Goal: Task Accomplishment & Management: Manage account settings

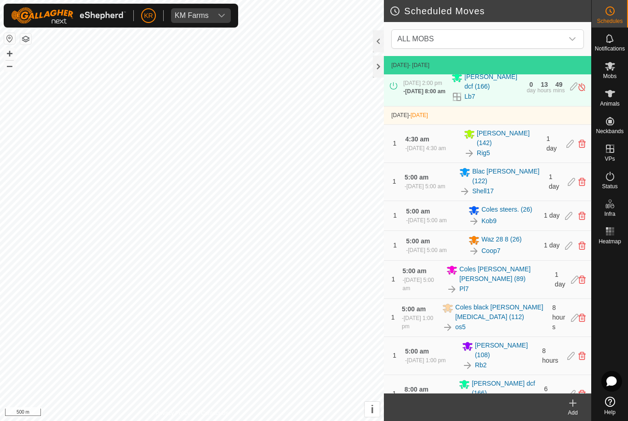
scroll to position [210, 0]
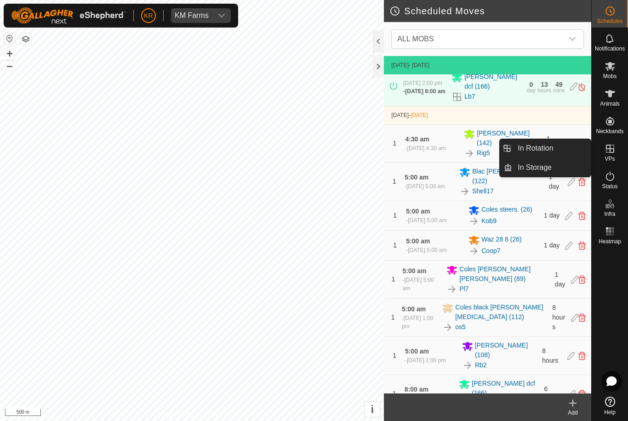
click at [549, 148] on span "In Rotation" at bounding box center [534, 148] width 35 height 11
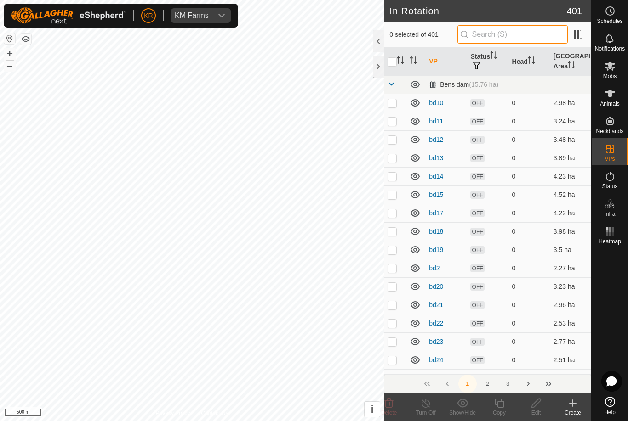
click at [523, 38] on input "text" at bounding box center [512, 34] width 111 height 19
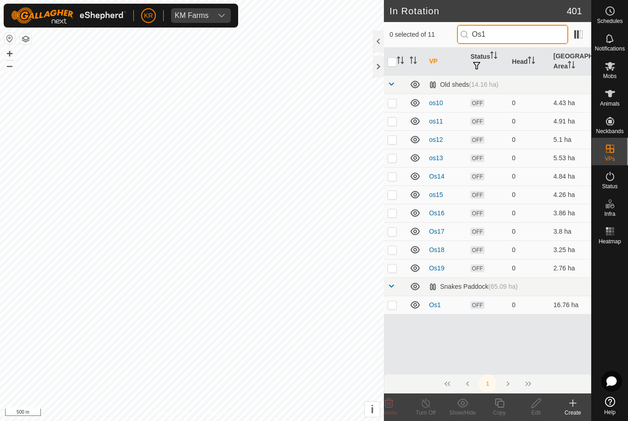
type input "Os1"
click at [396, 307] on p-checkbox at bounding box center [391, 304] width 9 height 7
click at [398, 411] on div "Delete" at bounding box center [388, 413] width 37 height 8
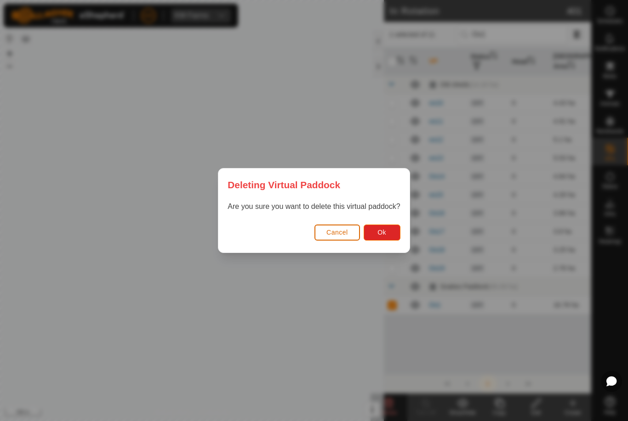
click at [382, 235] on span "Ok" at bounding box center [381, 232] width 9 height 7
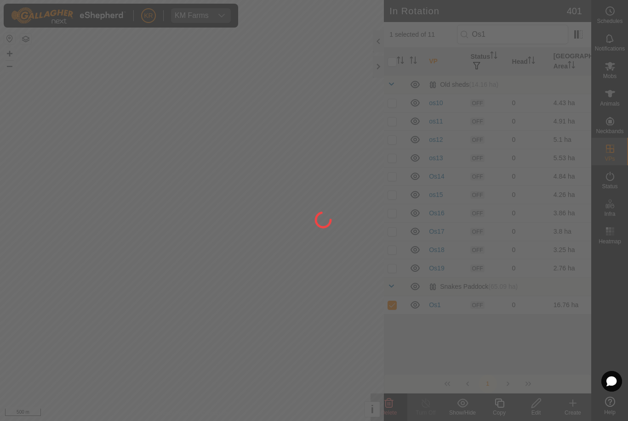
checkbox input "false"
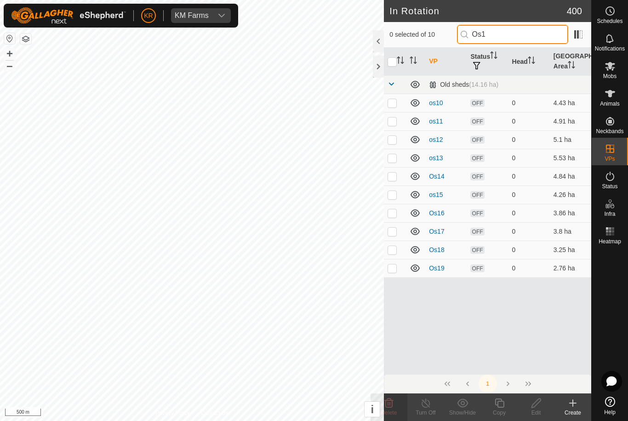
click at [536, 29] on input "Os1" at bounding box center [512, 34] width 111 height 19
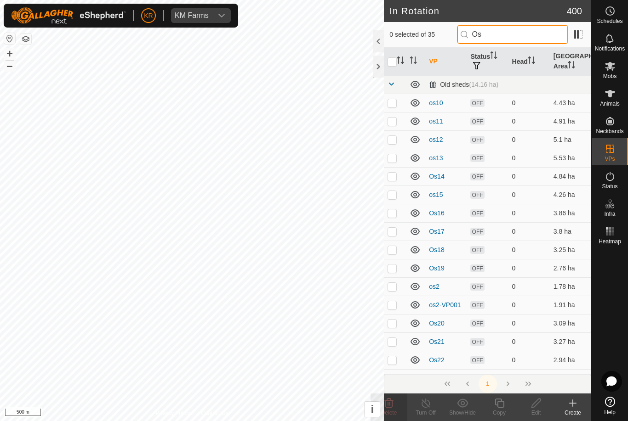
type input "O"
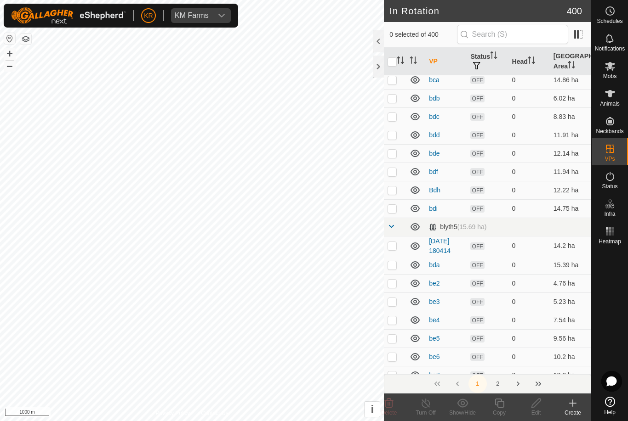
scroll to position [778, 0]
click at [396, 244] on p-checkbox at bounding box center [391, 244] width 9 height 7
click at [393, 408] on icon at bounding box center [388, 403] width 11 height 11
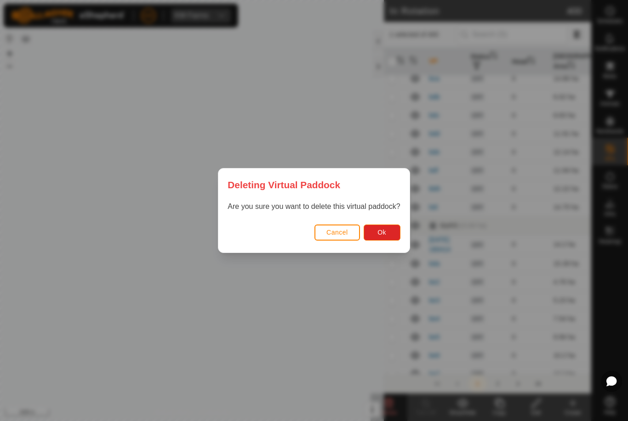
click at [391, 233] on button "Ok" at bounding box center [382, 233] width 37 height 16
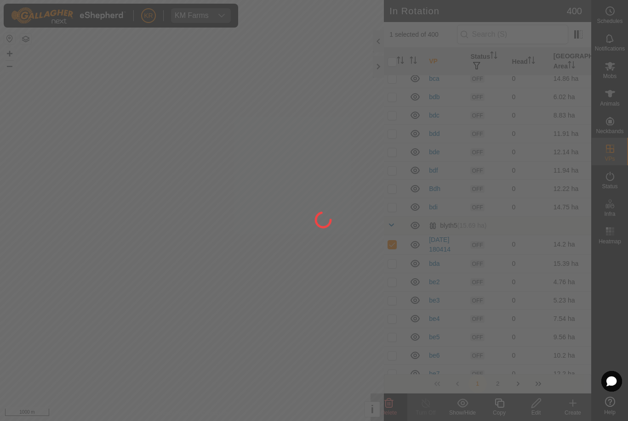
checkbox input "false"
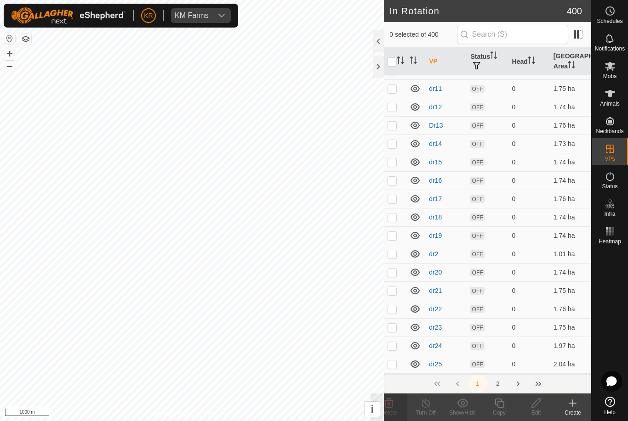
scroll to position [1220, 0]
